Goal: Task Accomplishment & Management: Manage account settings

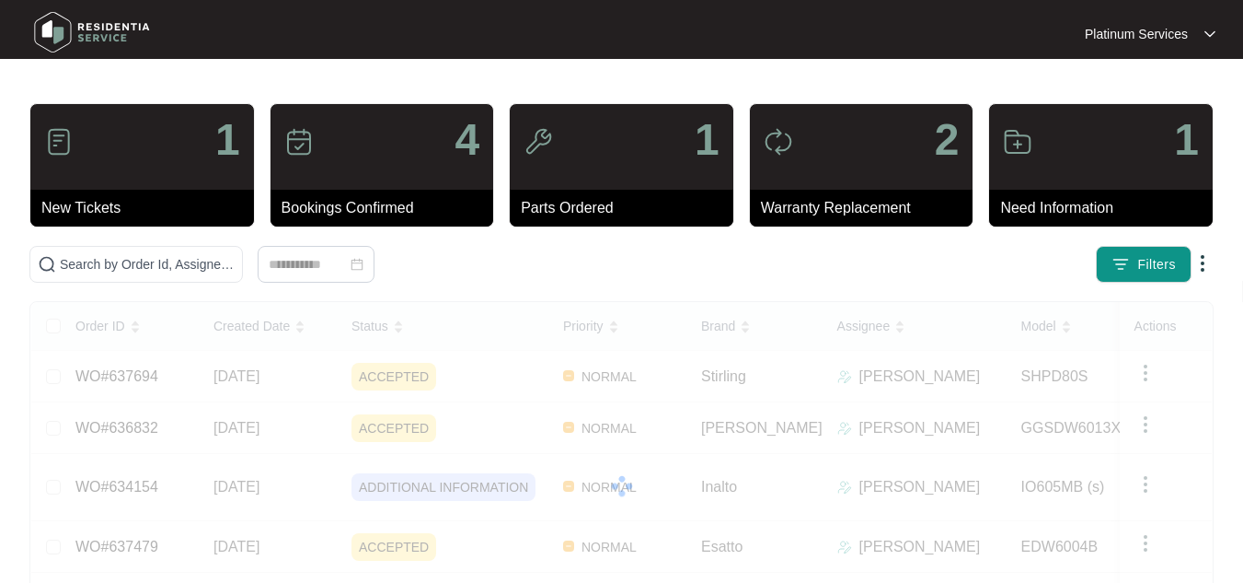
click at [88, 43] on img at bounding box center [92, 32] width 129 height 55
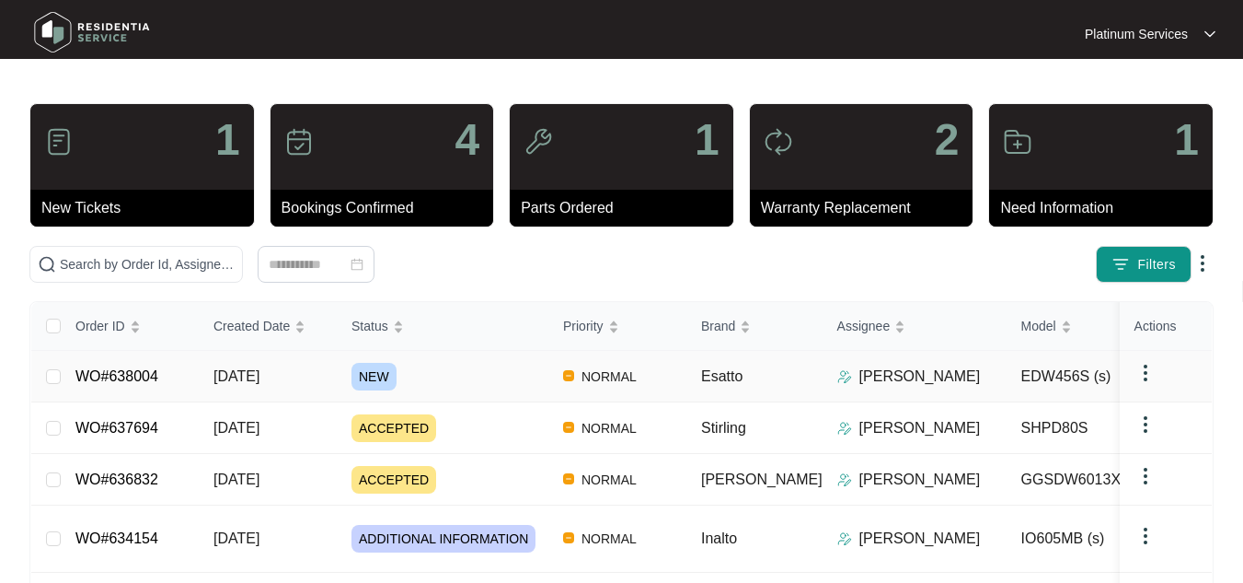
click at [260, 376] on span "[DATE]" at bounding box center [237, 376] width 46 height 16
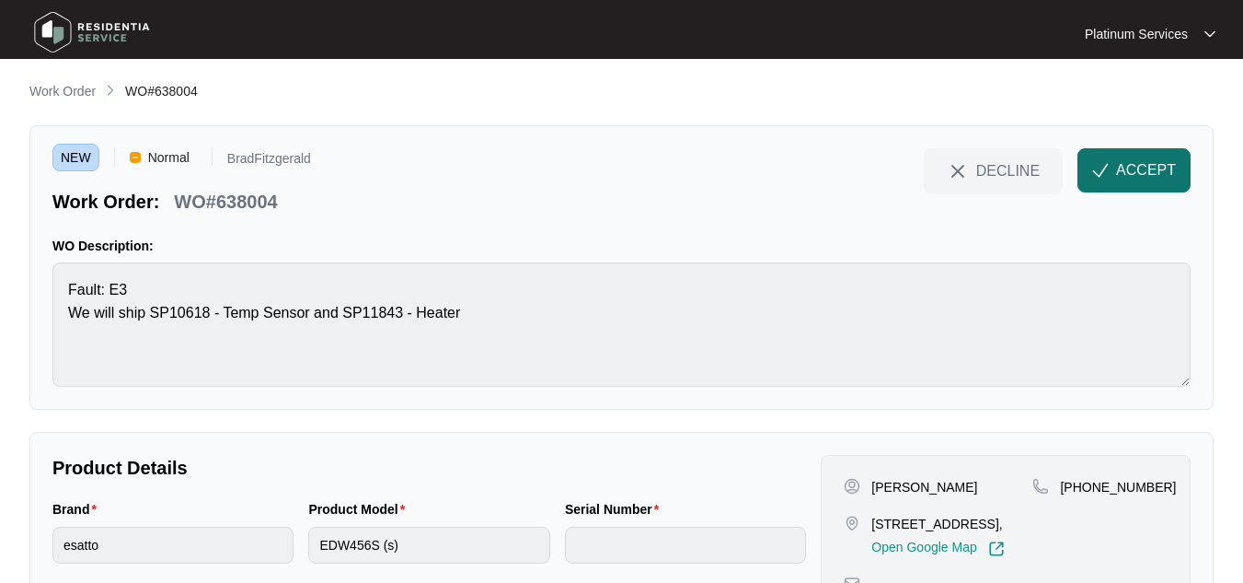
click at [1137, 175] on span "ACCEPT" at bounding box center [1146, 170] width 60 height 22
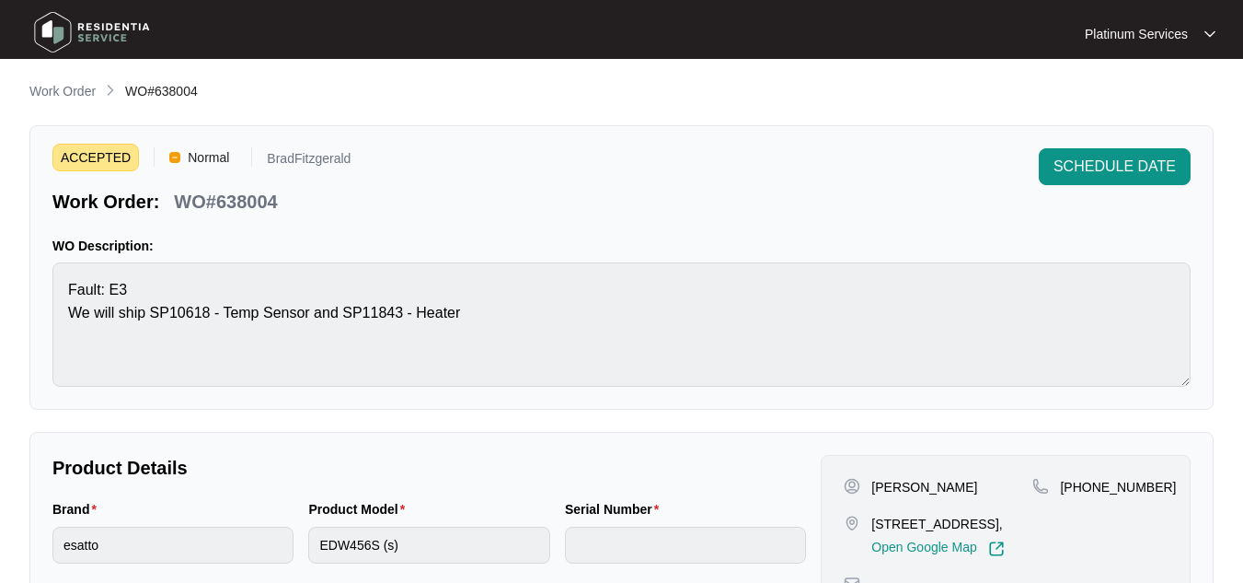
click at [975, 491] on div "[PERSON_NAME]" at bounding box center [938, 487] width 189 height 18
drag, startPoint x: 958, startPoint y: 485, endPoint x: 872, endPoint y: 488, distance: 86.6
click at [872, 488] on div "[PERSON_NAME]" at bounding box center [938, 487] width 189 height 18
copy p "[PERSON_NAME]"
click at [965, 533] on p "[STREET_ADDRESS]," at bounding box center [938, 523] width 133 height 18
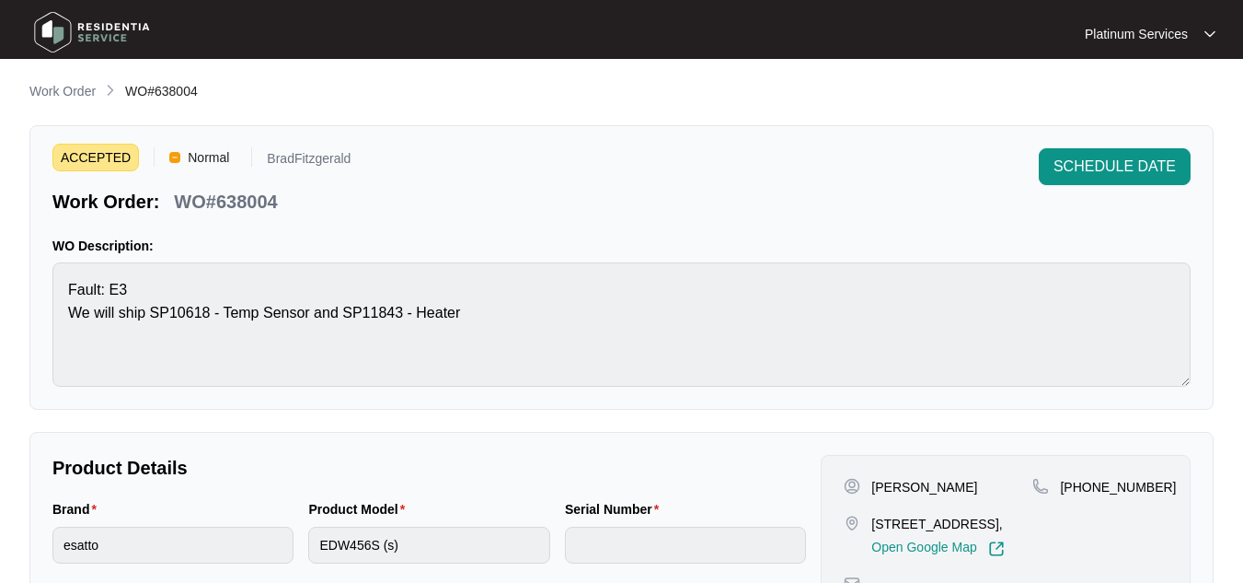
drag, startPoint x: 965, startPoint y: 541, endPoint x: 872, endPoint y: 523, distance: 95.7
click at [872, 523] on p "[STREET_ADDRESS]," at bounding box center [938, 523] width 133 height 18
copy p "[STREET_ADDRESS],"
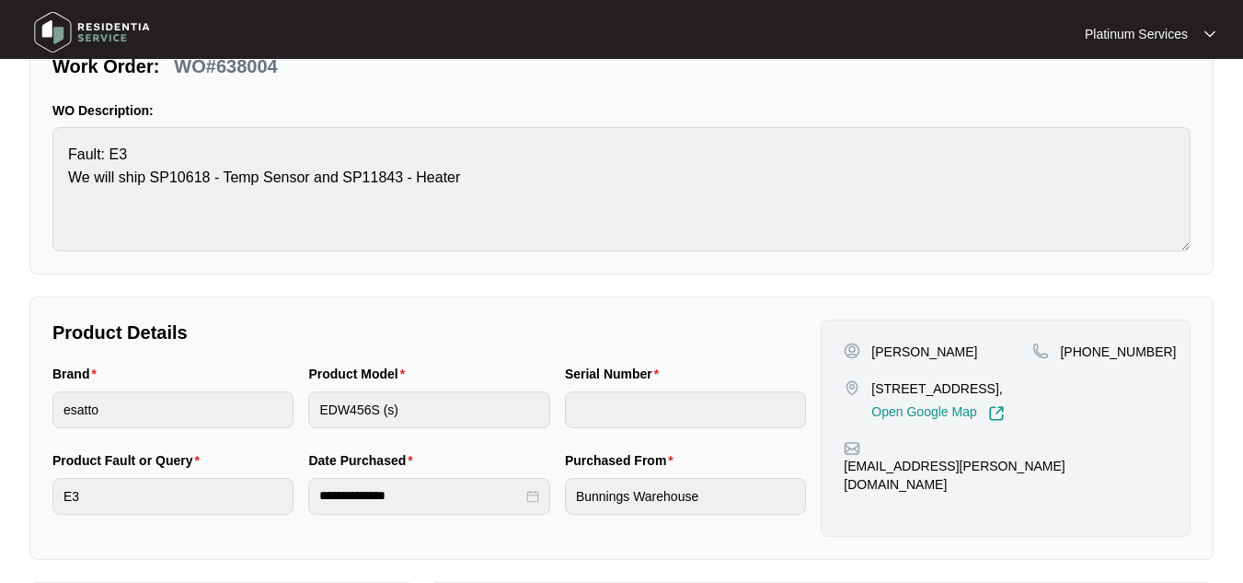
scroll to position [142, 0]
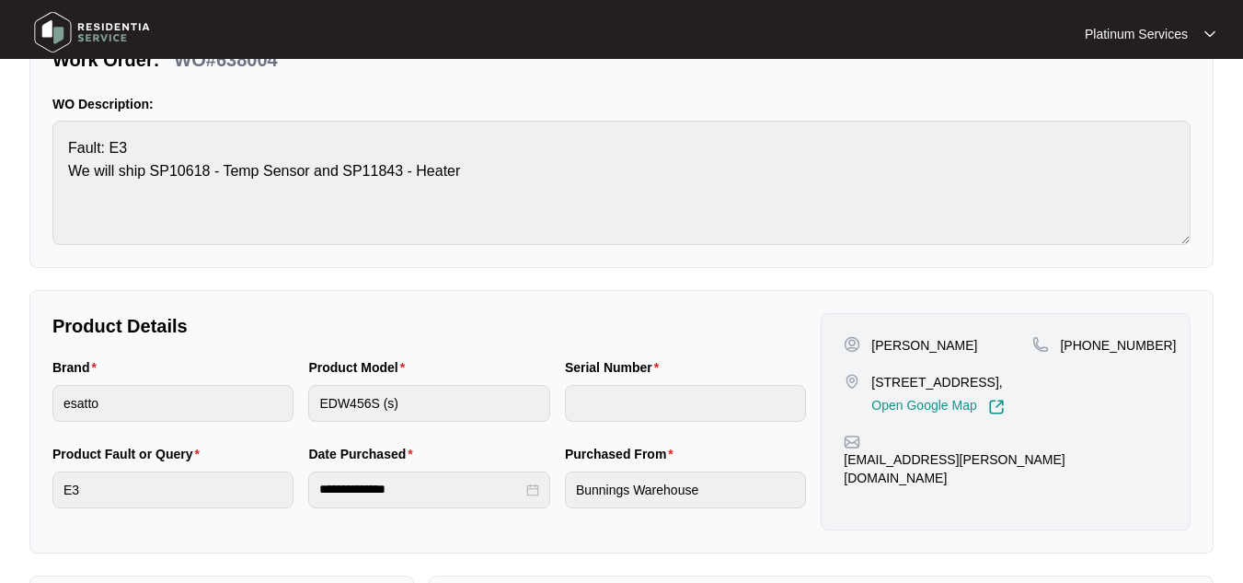
click at [1027, 459] on div "[EMAIL_ADDRESS][PERSON_NAME][DOMAIN_NAME]" at bounding box center [1006, 459] width 324 height 53
drag, startPoint x: 1027, startPoint y: 459, endPoint x: 867, endPoint y: 468, distance: 160.4
click at [867, 468] on div "[EMAIL_ADDRESS][PERSON_NAME][DOMAIN_NAME]" at bounding box center [1006, 459] width 324 height 53
copy p "[EMAIL_ADDRESS][PERSON_NAME][DOMAIN_NAME]"
drag, startPoint x: 1168, startPoint y: 348, endPoint x: 1060, endPoint y: 341, distance: 107.9
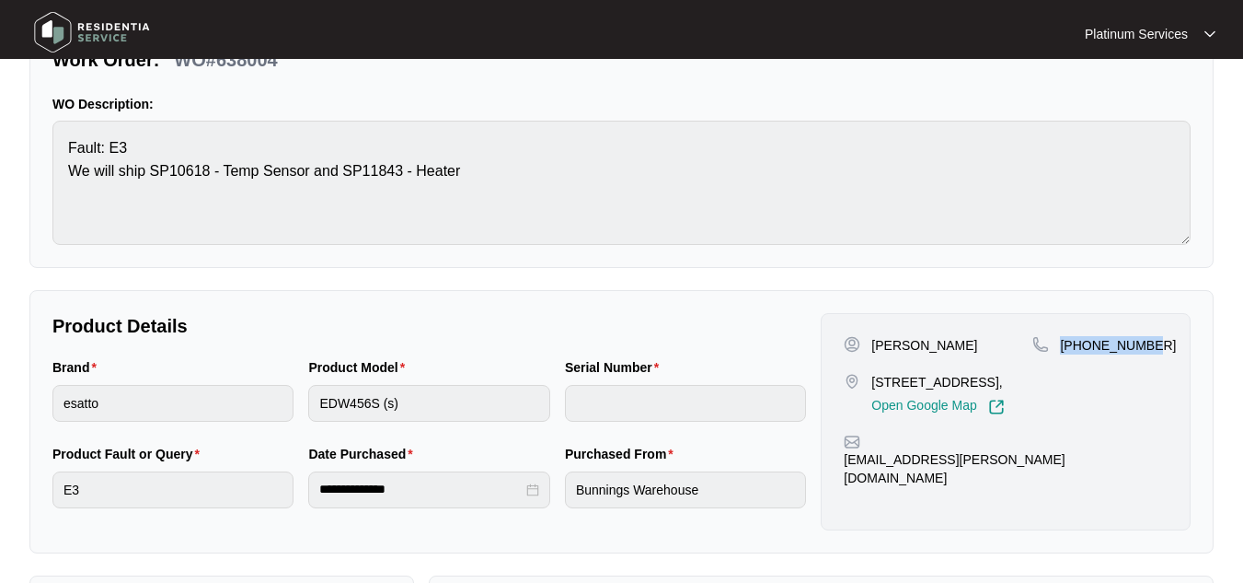
click at [1060, 341] on div "[PERSON_NAME] [STREET_ADDRESS], Open Google Map [PHONE_NUMBER] [EMAIL_ADDRESS][…" at bounding box center [1006, 421] width 370 height 217
copy p "[PHONE_NUMBER]"
click at [306, 394] on div "Product Model EDW456S (s)" at bounding box center [429, 400] width 256 height 87
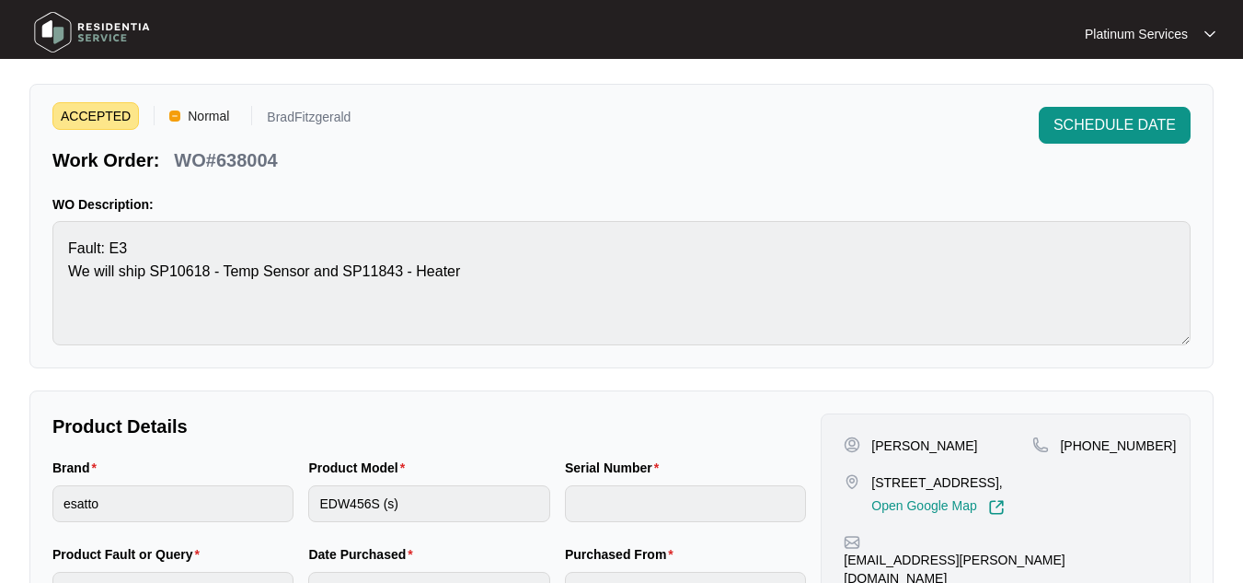
scroll to position [38, 0]
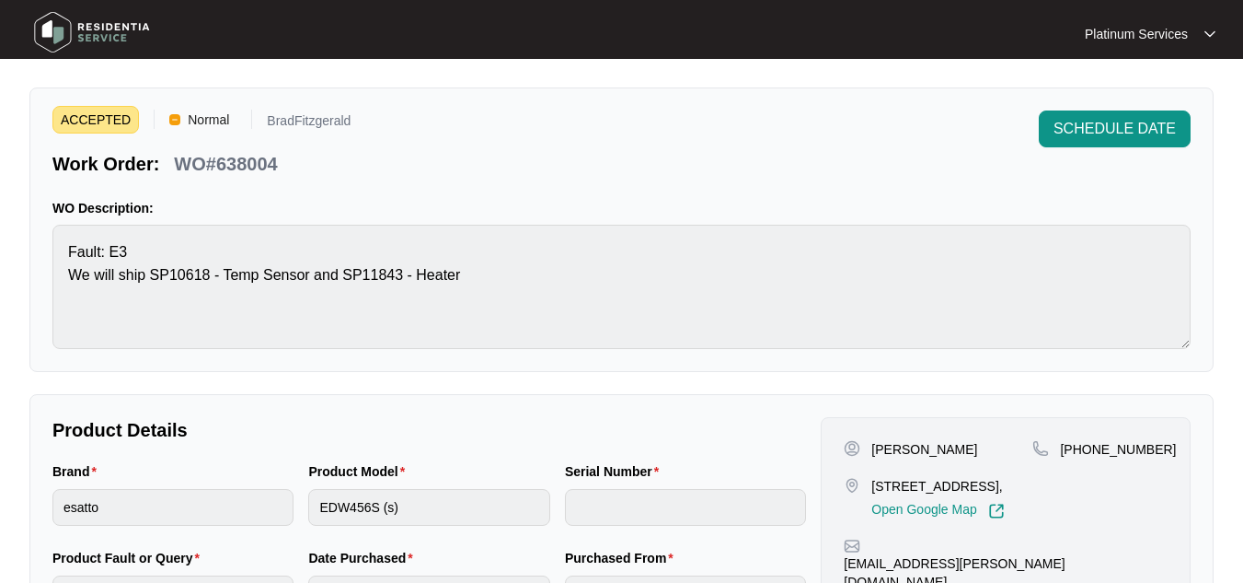
click at [236, 166] on p "WO#638004" at bounding box center [225, 164] width 103 height 26
copy p "638004"
click at [236, 166] on p "WO#638004" at bounding box center [225, 164] width 103 height 26
